Goal: Information Seeking & Learning: Learn about a topic

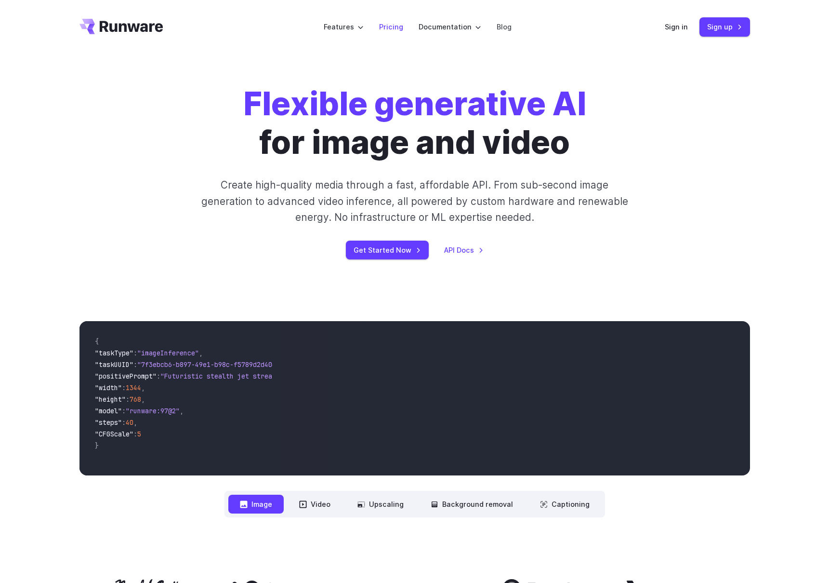
click at [389, 28] on link "Pricing" at bounding box center [391, 26] width 24 height 11
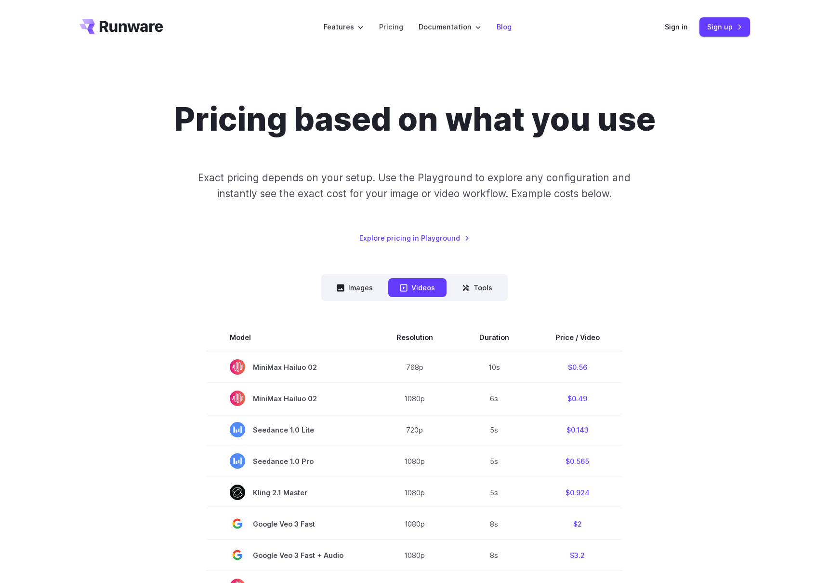
click at [497, 23] on link "Blog" at bounding box center [504, 26] width 15 height 11
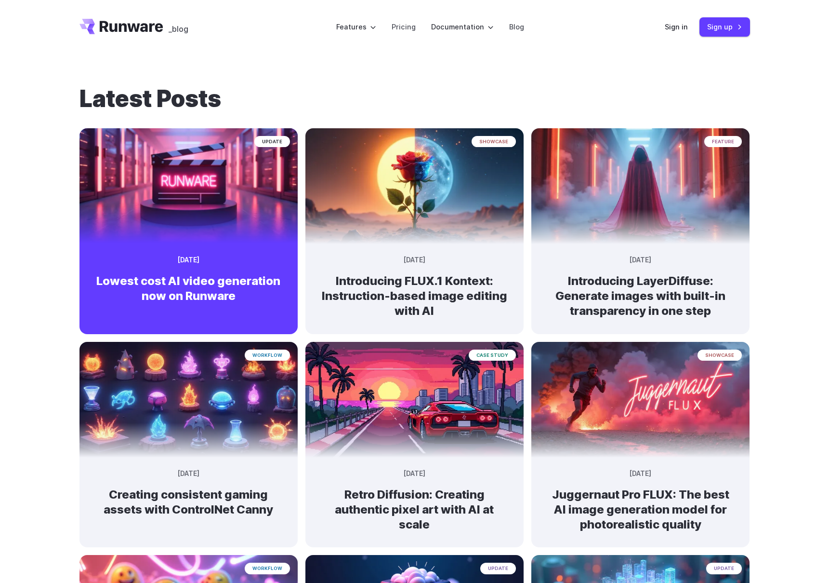
click at [235, 287] on h2 "Lowest cost AI video generation now on Runware" at bounding box center [188, 288] width 187 height 30
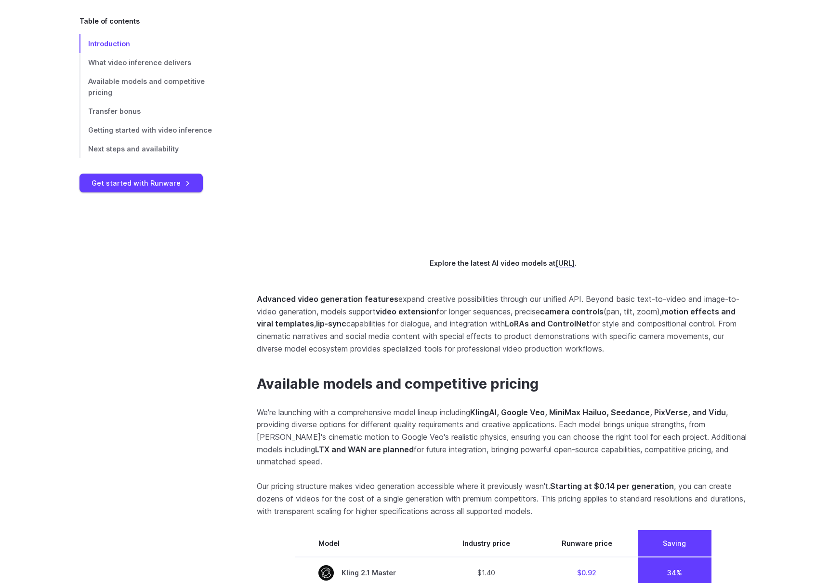
scroll to position [962, 0]
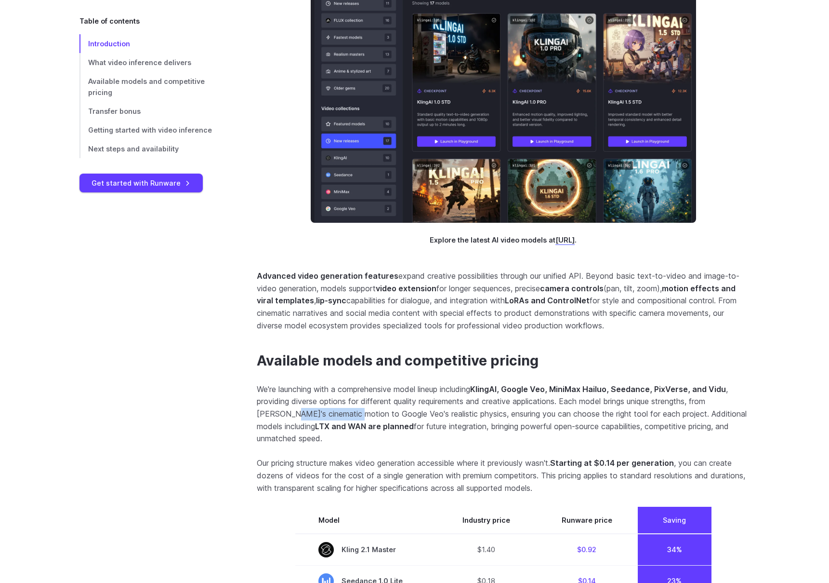
drag, startPoint x: 288, startPoint y: 457, endPoint x: 350, endPoint y: 454, distance: 61.7
click at [350, 445] on p "We're launching with a comprehensive model lineup including KlingAI, Google Veo…" at bounding box center [503, 414] width 493 height 62
drag, startPoint x: 254, startPoint y: 431, endPoint x: 346, endPoint y: 477, distance: 102.4
copy p "We're launching with a comprehensive model lineup including KlingAI, Google Veo…"
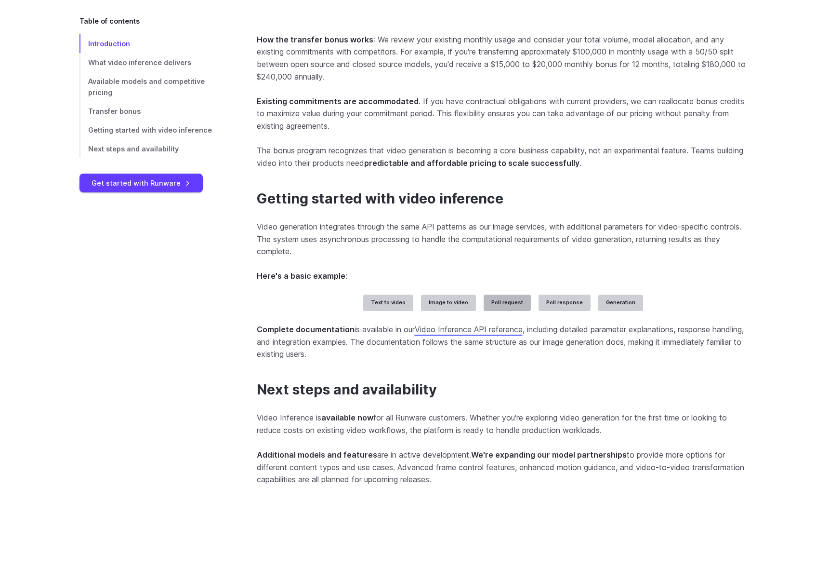
scroll to position [2079, 0]
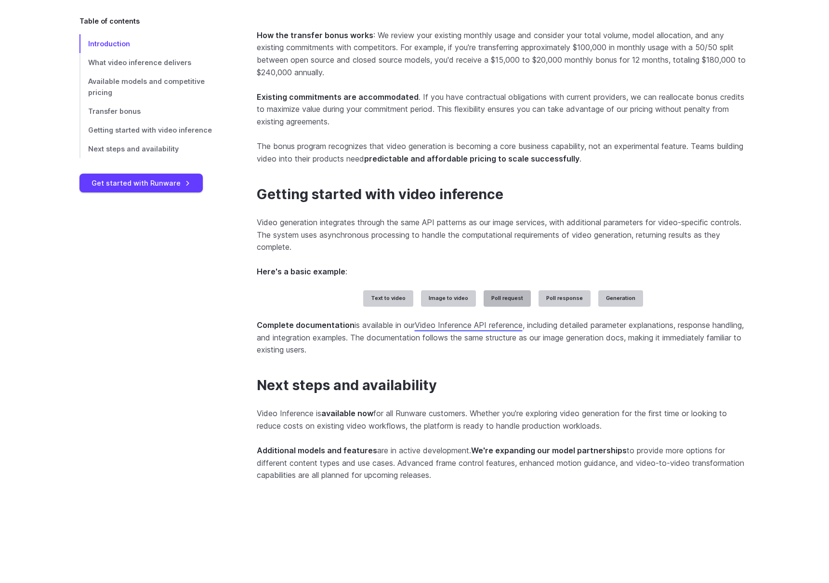
click at [519, 307] on label "Poll request" at bounding box center [507, 298] width 47 height 16
click at [560, 307] on label "Poll response" at bounding box center [565, 298] width 52 height 16
click at [627, 307] on label "Generation" at bounding box center [621, 298] width 45 height 16
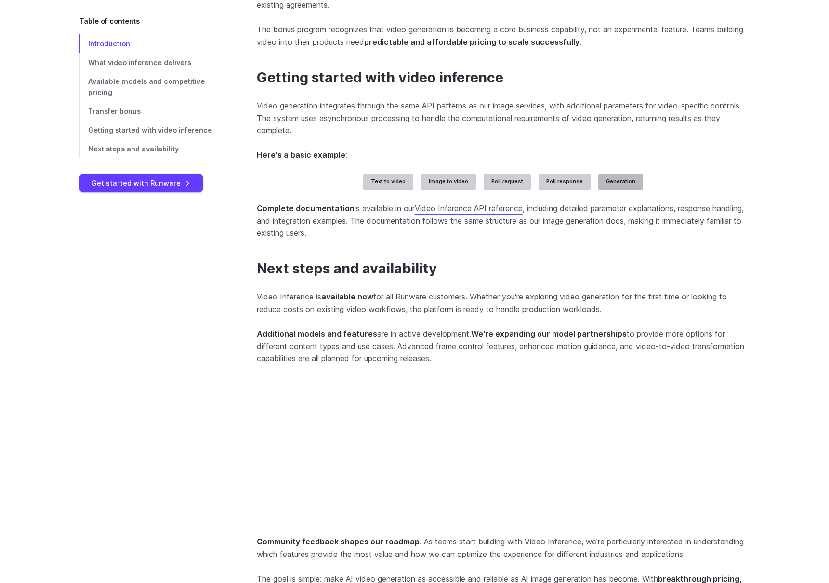
scroll to position [2351, 0]
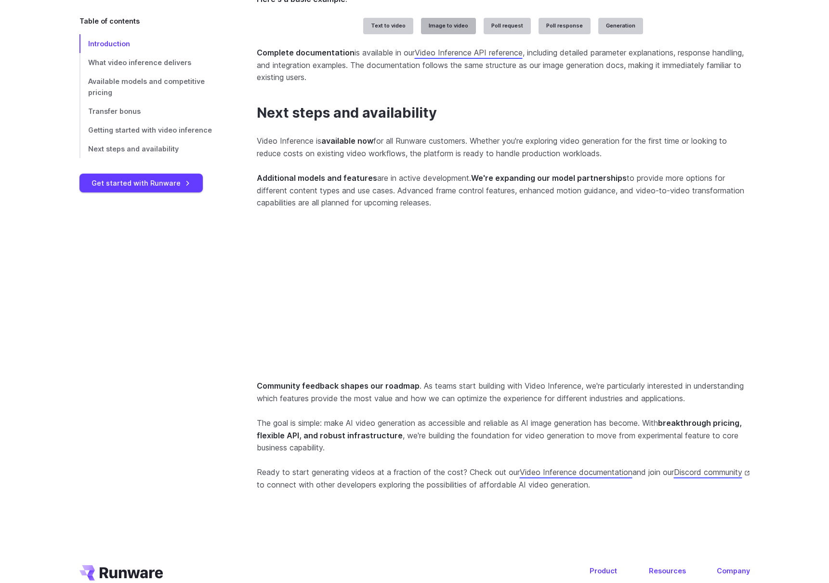
click at [451, 34] on label "Image to video" at bounding box center [448, 26] width 55 height 16
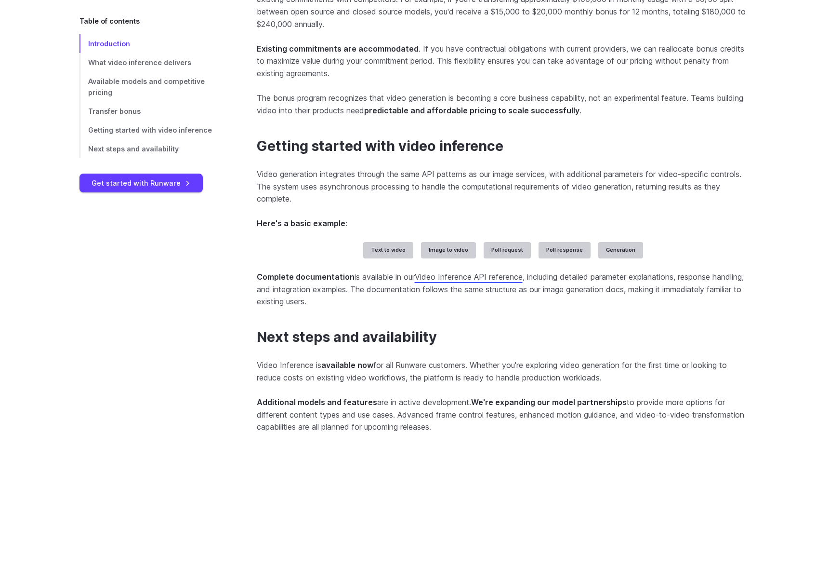
scroll to position [2127, 0]
click at [393, 259] on label "Text to video" at bounding box center [388, 250] width 50 height 16
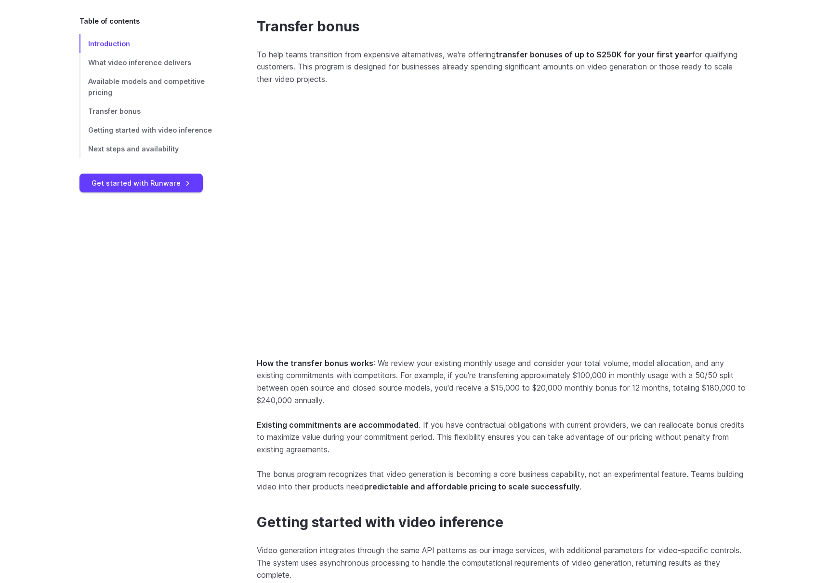
scroll to position [1934, 0]
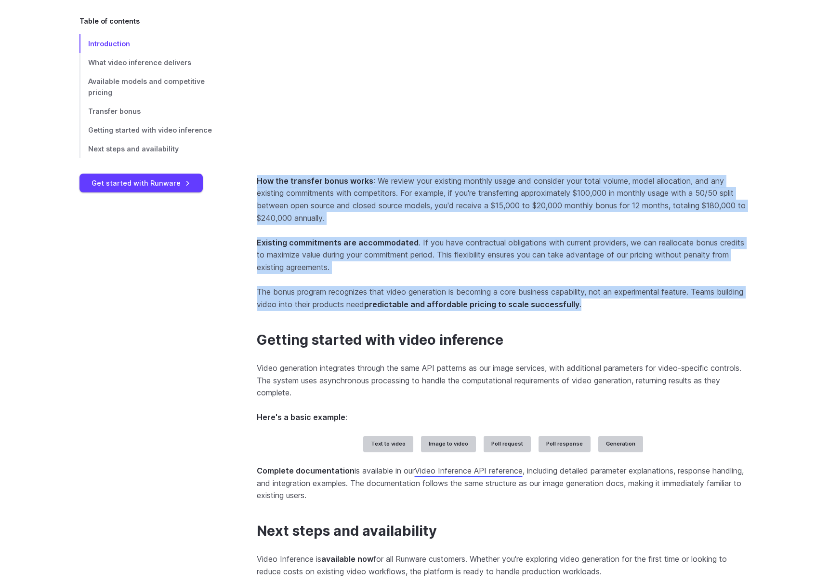
drag, startPoint x: 253, startPoint y: 257, endPoint x: 691, endPoint y: 385, distance: 456.4
copy section "How the transfer bonus works : We review your existing monthly usage and consid…"
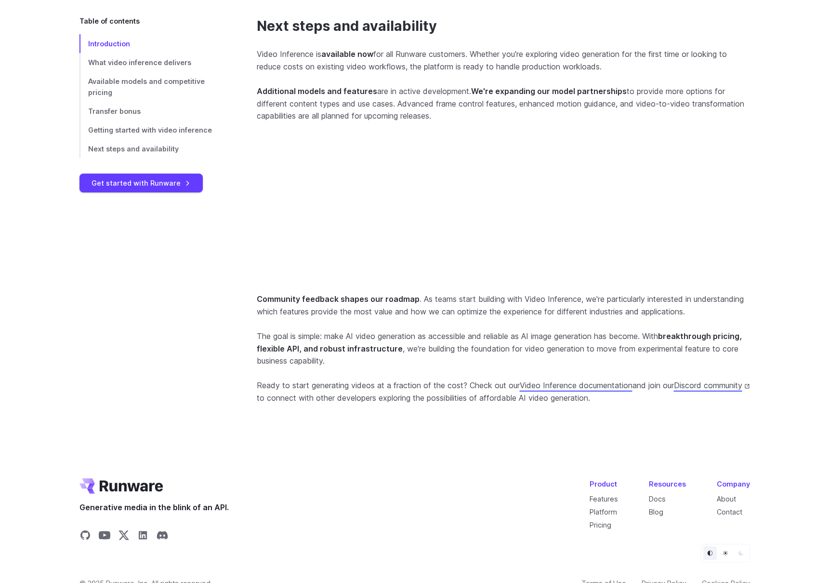
scroll to position [2439, 0]
drag, startPoint x: 643, startPoint y: 329, endPoint x: 709, endPoint y: 328, distance: 66.0
click at [709, 122] on p "Additional models and features are in active development. We're expanding our m…" at bounding box center [503, 103] width 493 height 37
copy p "video-to-video"
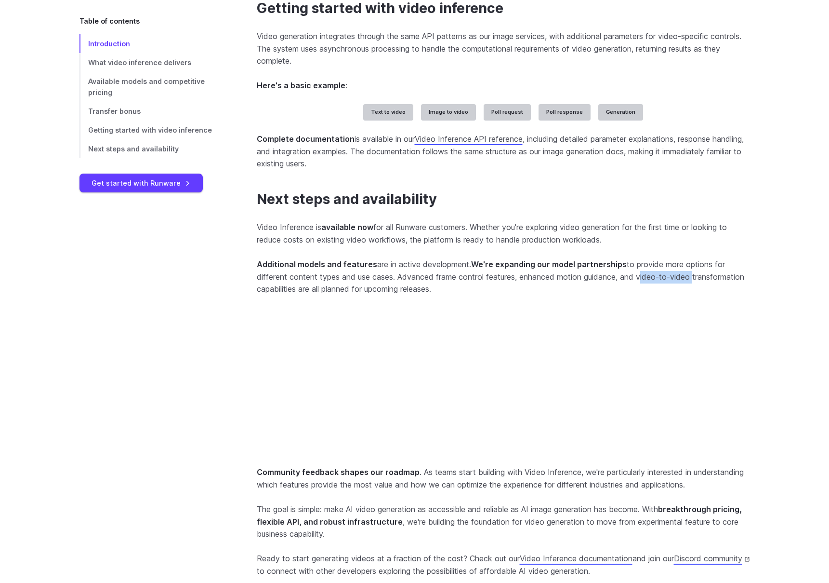
scroll to position [2251, 0]
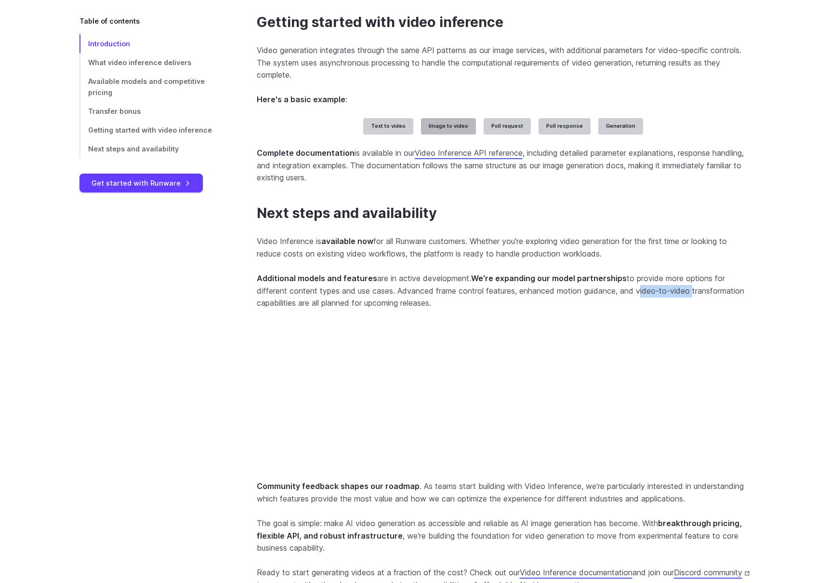
click at [466, 134] on label "Image to video" at bounding box center [448, 126] width 55 height 16
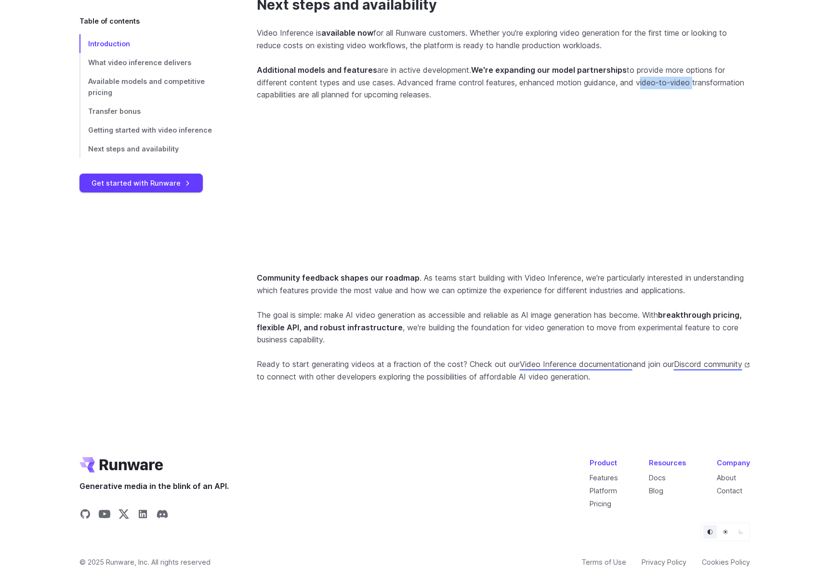
scroll to position [2146, 0]
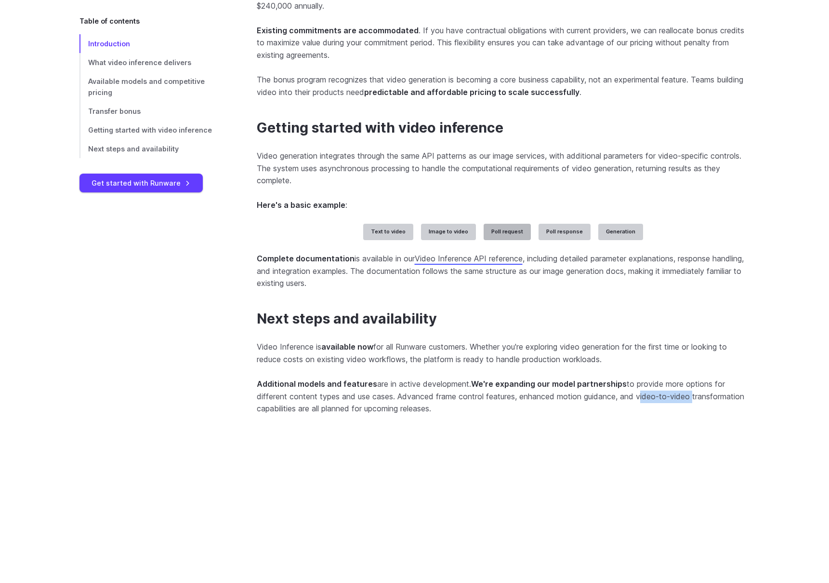
click at [502, 240] on label "Poll request" at bounding box center [507, 232] width 47 height 16
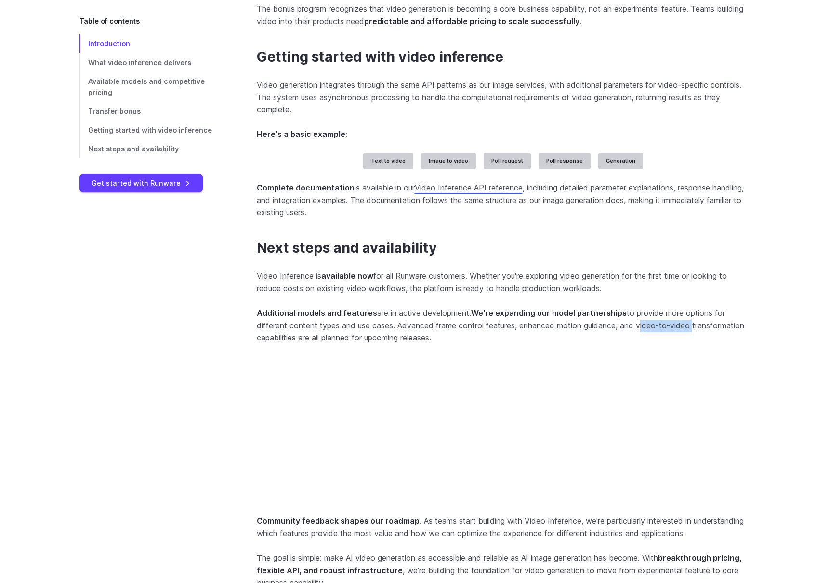
scroll to position [2304, 0]
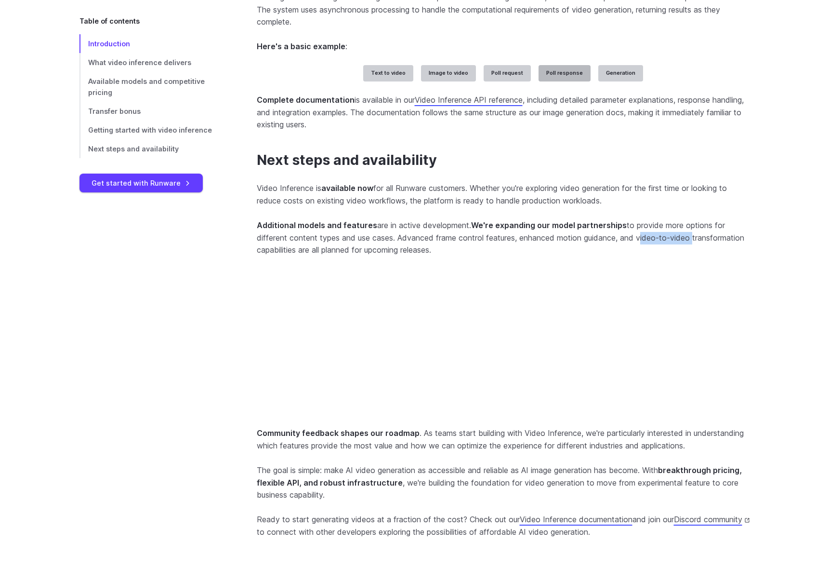
click at [568, 81] on label "Poll response" at bounding box center [565, 73] width 52 height 16
click at [627, 81] on label "Generation" at bounding box center [621, 73] width 45 height 16
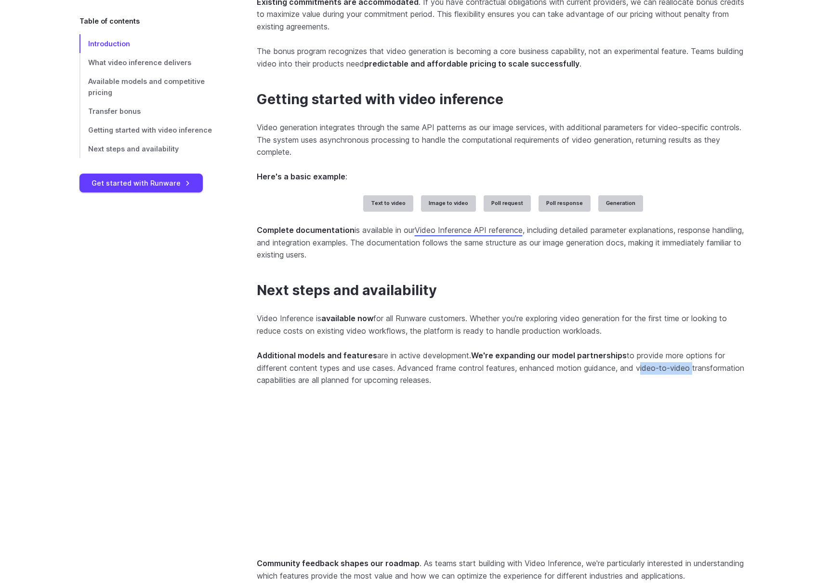
scroll to position [2195, 0]
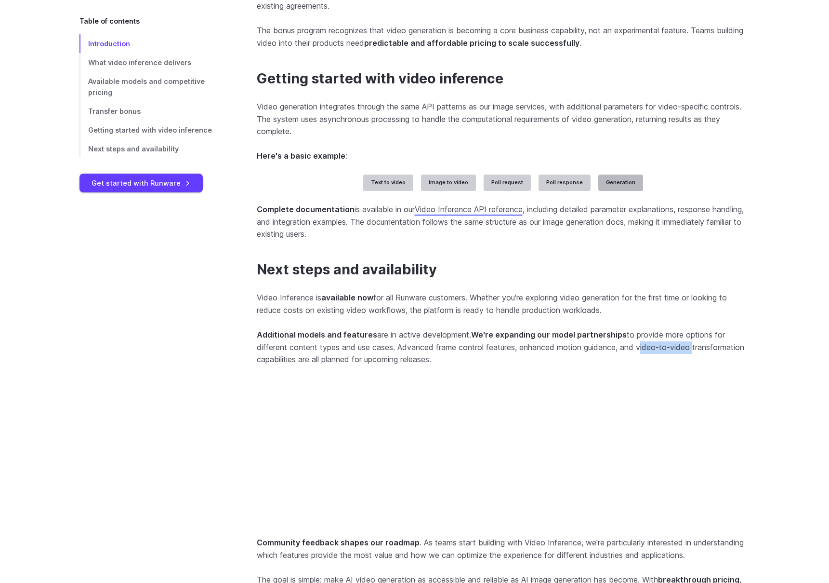
click at [609, 191] on label "Generation" at bounding box center [621, 182] width 45 height 16
click at [556, 191] on label "Poll response" at bounding box center [565, 182] width 52 height 16
click at [461, 191] on label "Image to video" at bounding box center [448, 182] width 55 height 16
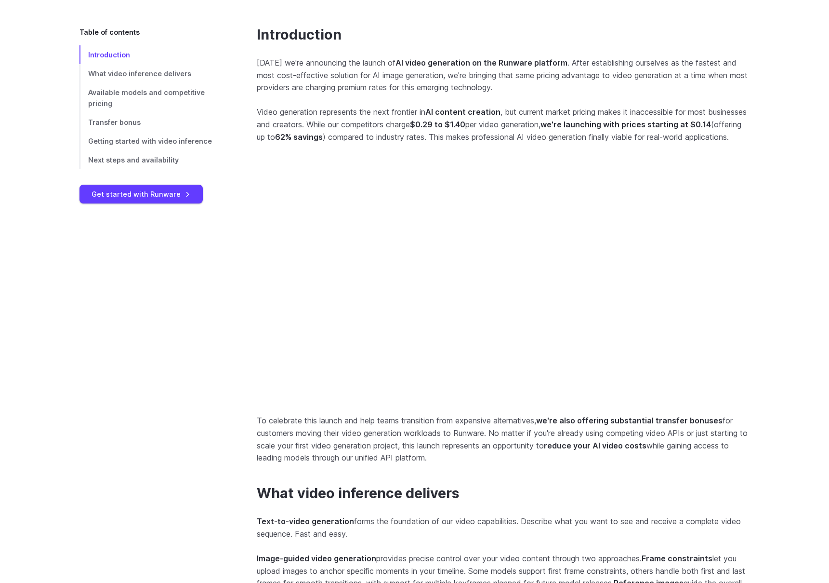
scroll to position [0, 0]
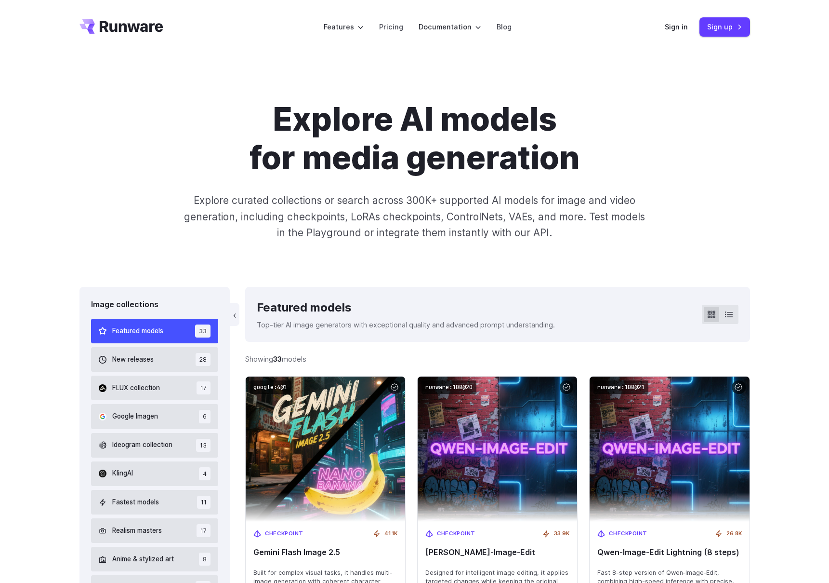
scroll to position [0, 0]
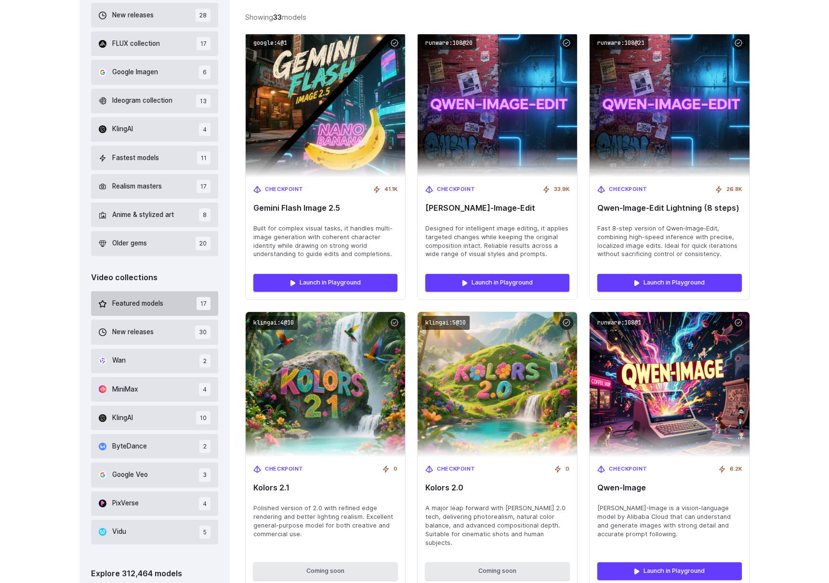
click at [164, 310] on button "Featured models 17" at bounding box center [155, 303] width 128 height 25
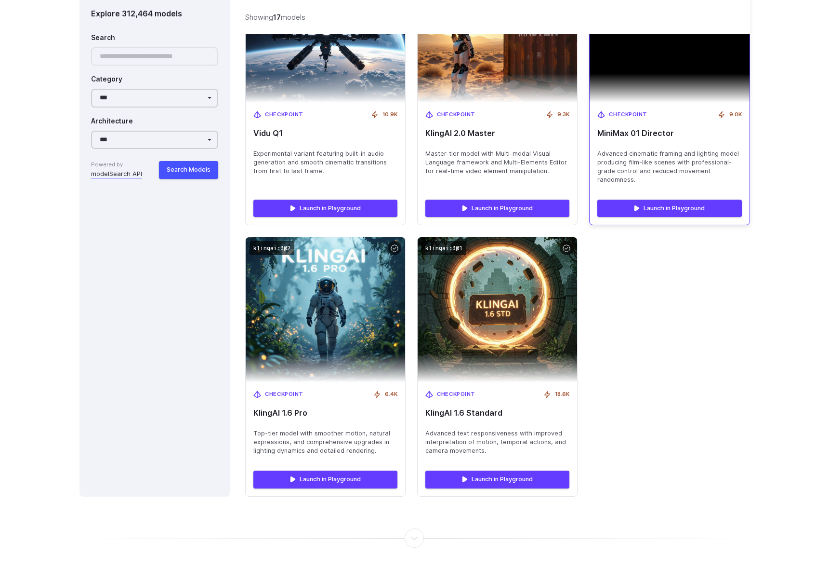
scroll to position [1546, 0]
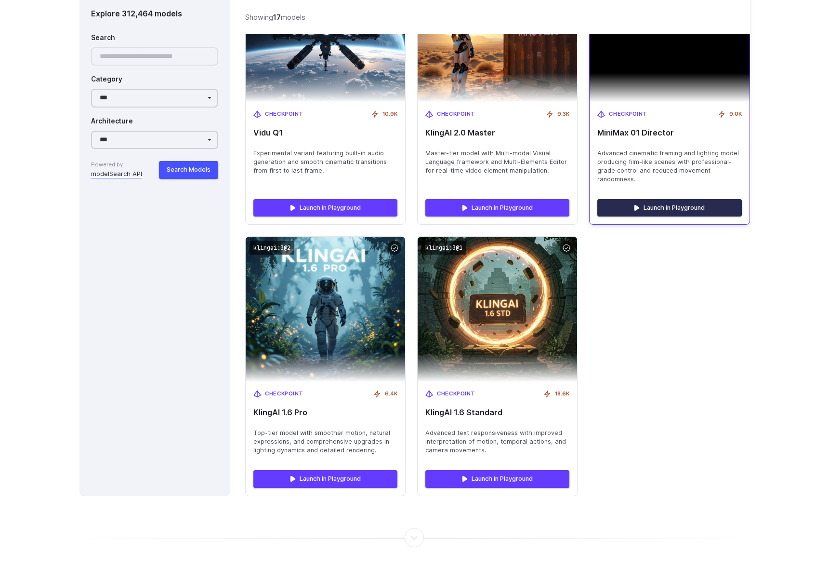
click at [684, 203] on link "Launch in Playground" at bounding box center [670, 207] width 144 height 17
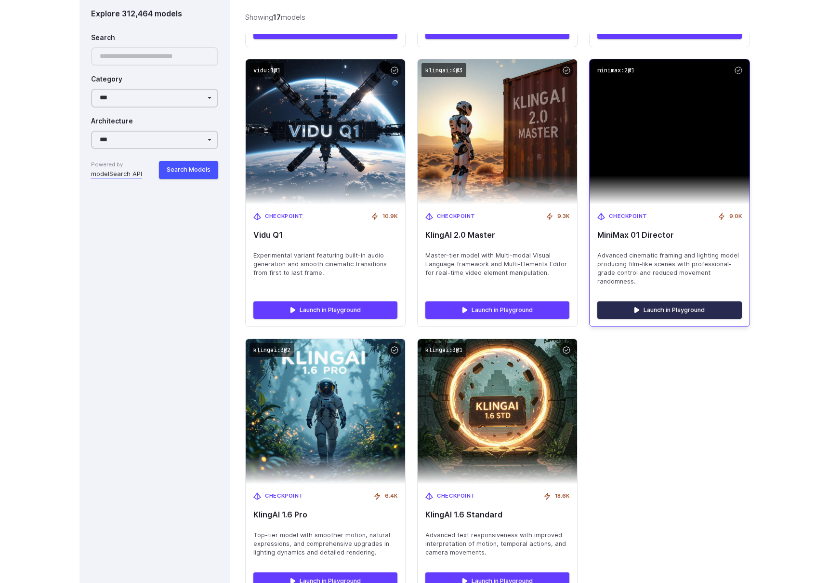
scroll to position [1347, 0]
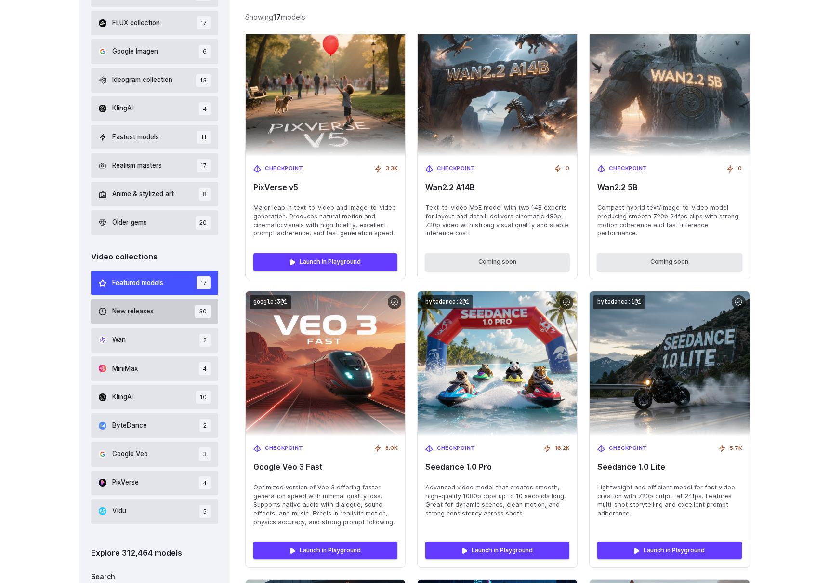
click at [161, 313] on button "New releases 30" at bounding box center [155, 311] width 128 height 25
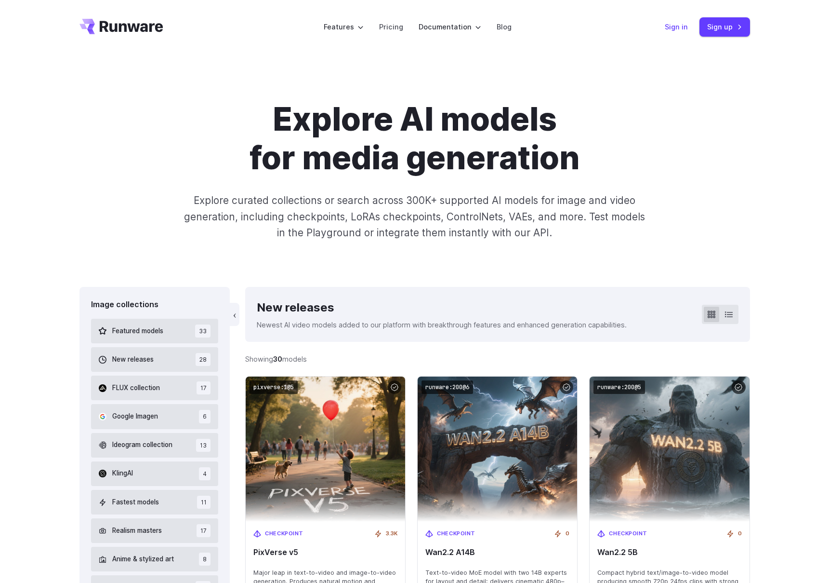
click at [677, 27] on link "Sign in" at bounding box center [676, 26] width 23 height 11
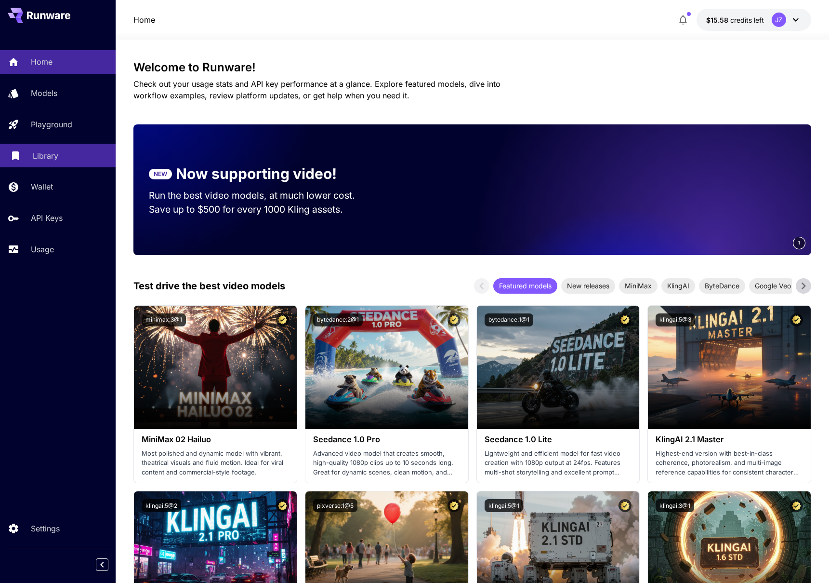
click at [55, 155] on p "Library" at bounding box center [46, 156] width 26 height 12
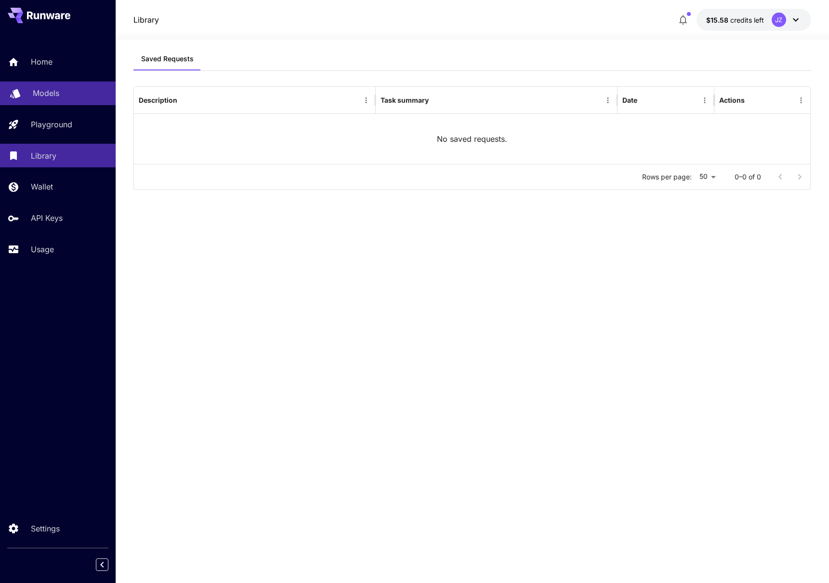
click at [54, 95] on p "Models" at bounding box center [46, 93] width 27 height 12
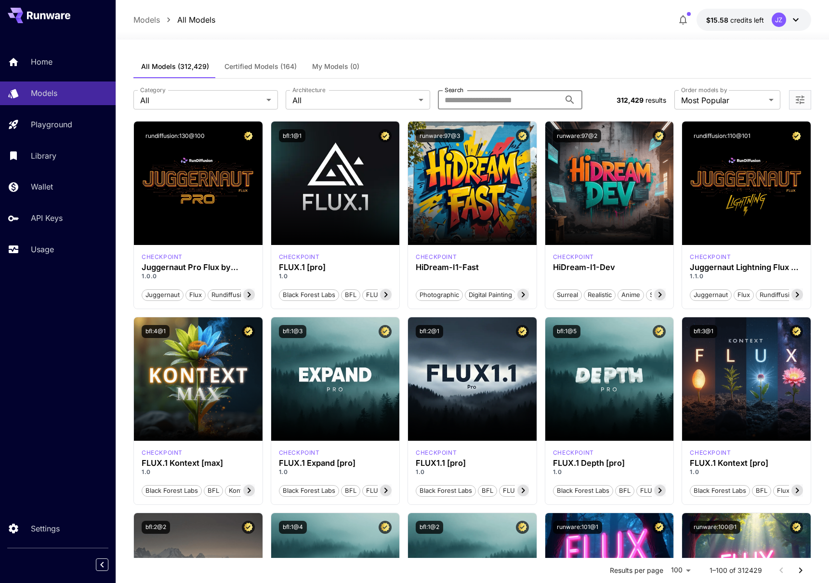
click at [505, 97] on input "Search" at bounding box center [499, 99] width 122 height 19
paste input "*******"
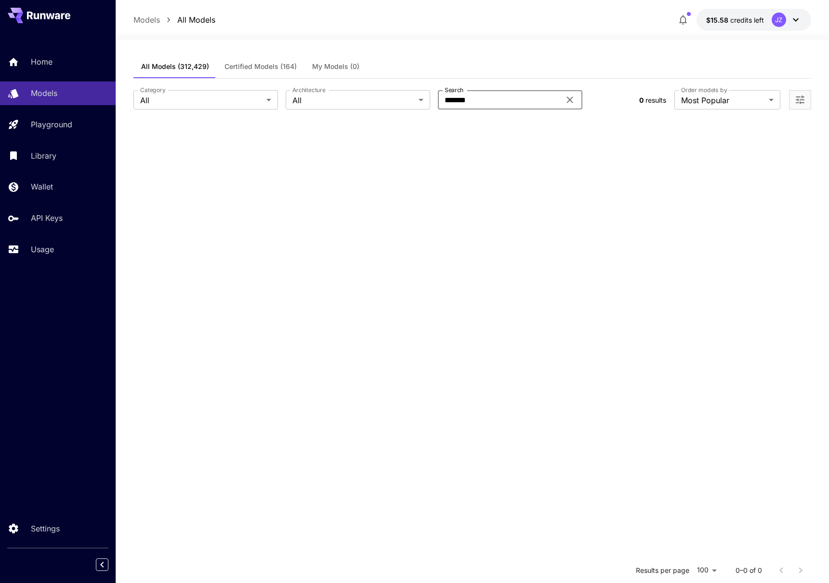
click at [487, 98] on input "*******" at bounding box center [499, 99] width 122 height 19
paste input "**********"
drag, startPoint x: 471, startPoint y: 99, endPoint x: 476, endPoint y: 109, distance: 11.0
click at [476, 109] on div "**********" at bounding box center [472, 100] width 678 height 42
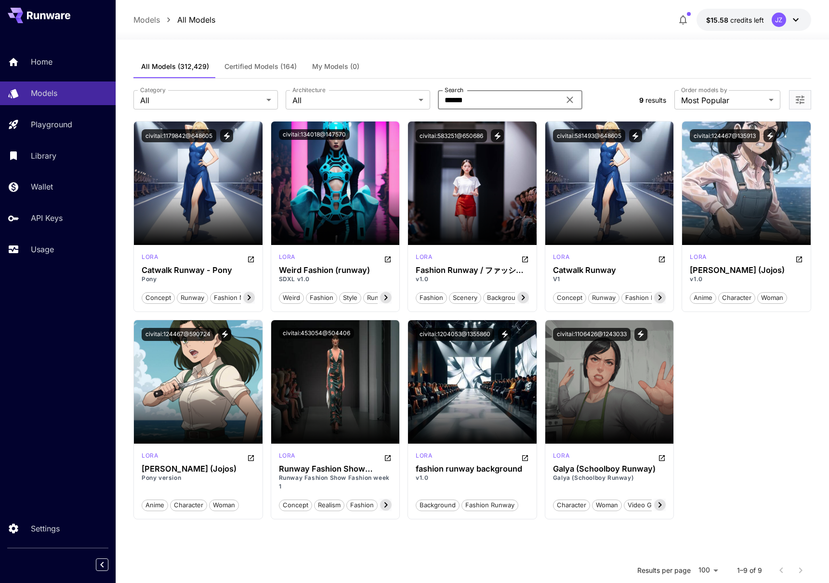
type input "******"
click at [68, 152] on div "Library" at bounding box center [70, 156] width 75 height 12
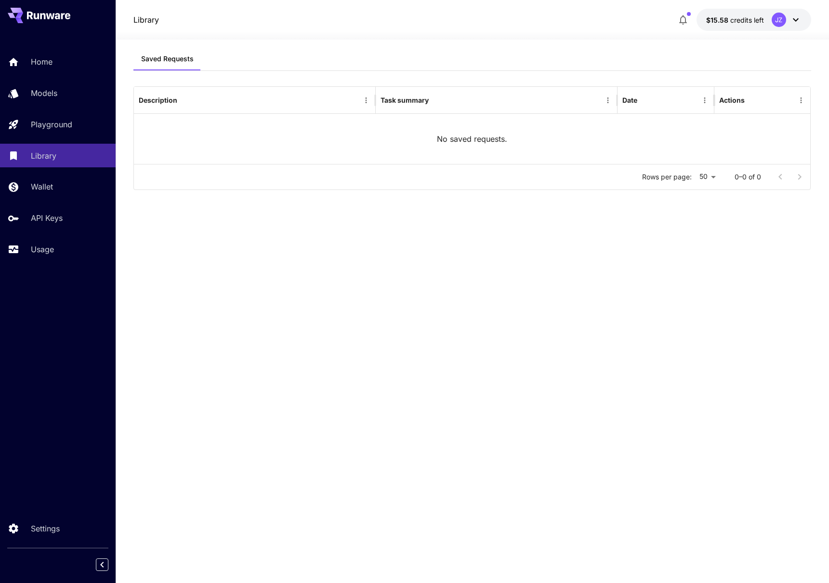
drag, startPoint x: 460, startPoint y: 257, endPoint x: 448, endPoint y: 249, distance: 14.6
click at [459, 257] on div "Saved Requests Description Task summary Date Actions No saved requests. Rows pe…" at bounding box center [472, 304] width 678 height 514
click at [201, 101] on div "Description" at bounding box center [249, 100] width 221 height 27
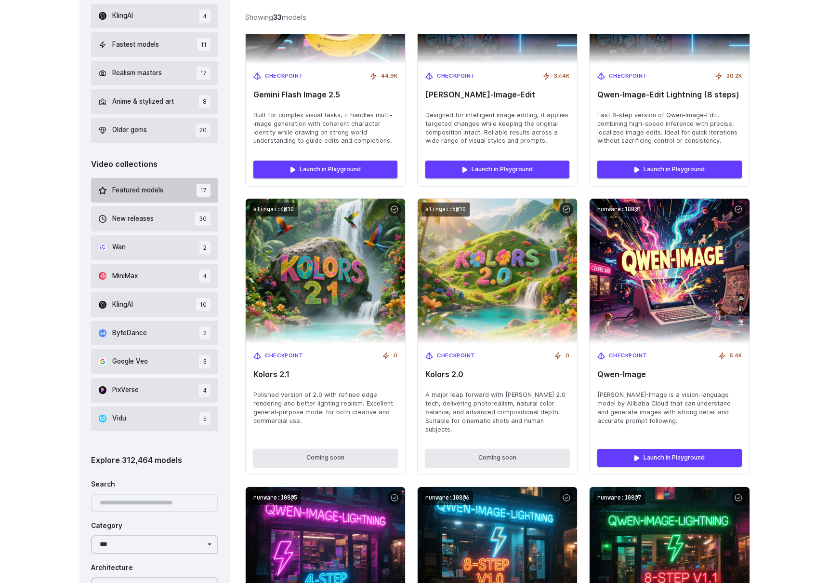
scroll to position [456, 0]
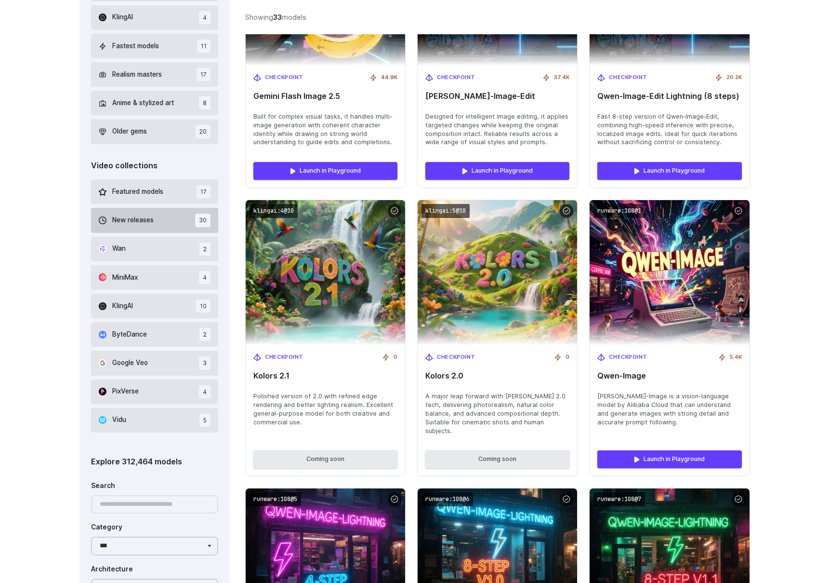
click at [156, 218] on button "New releases 30" at bounding box center [155, 220] width 128 height 25
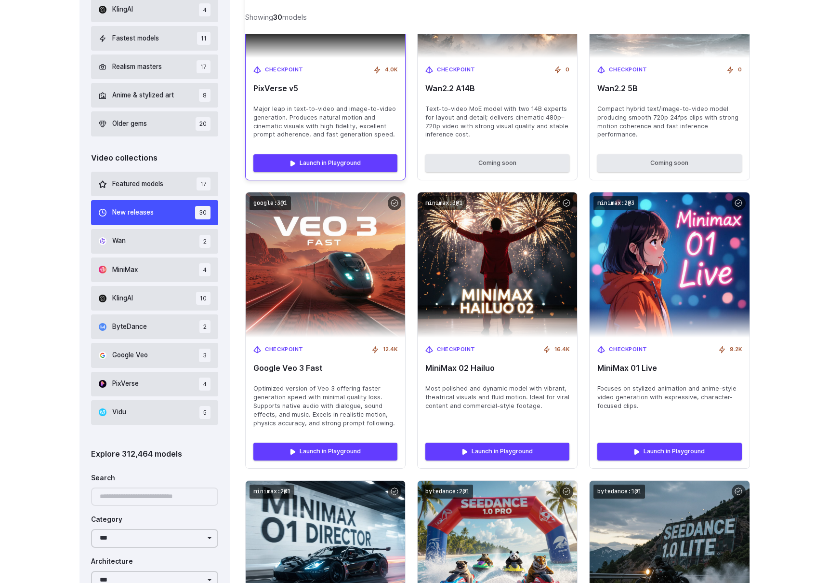
scroll to position [439, 0]
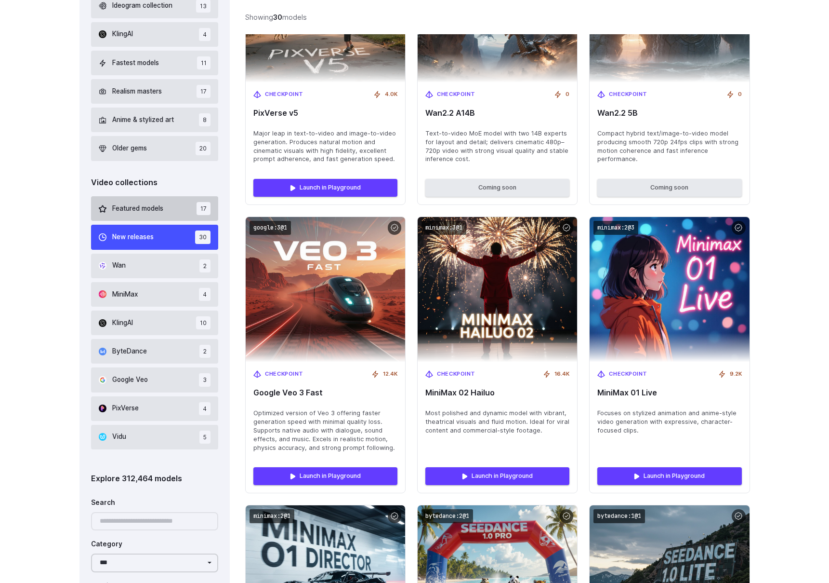
click at [137, 210] on span "Featured models" at bounding box center [137, 208] width 51 height 11
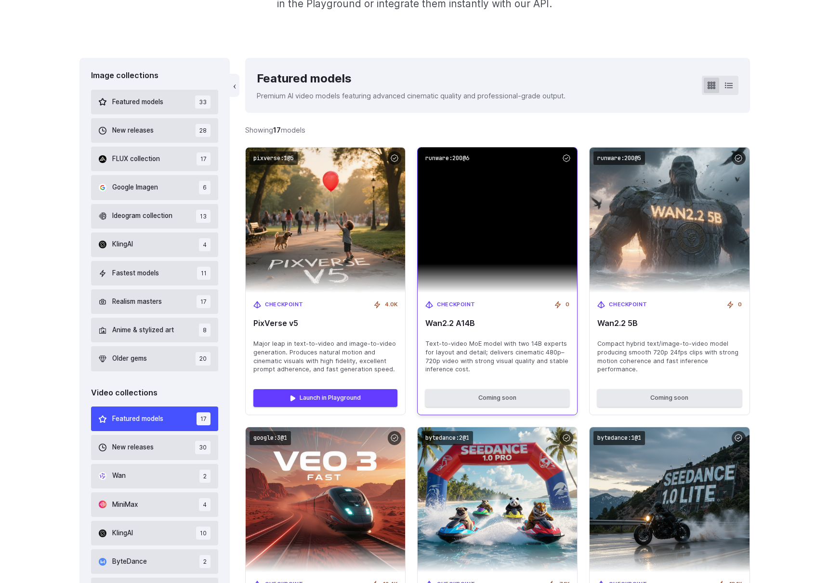
scroll to position [225, 0]
